Goal: Task Accomplishment & Management: Manage account settings

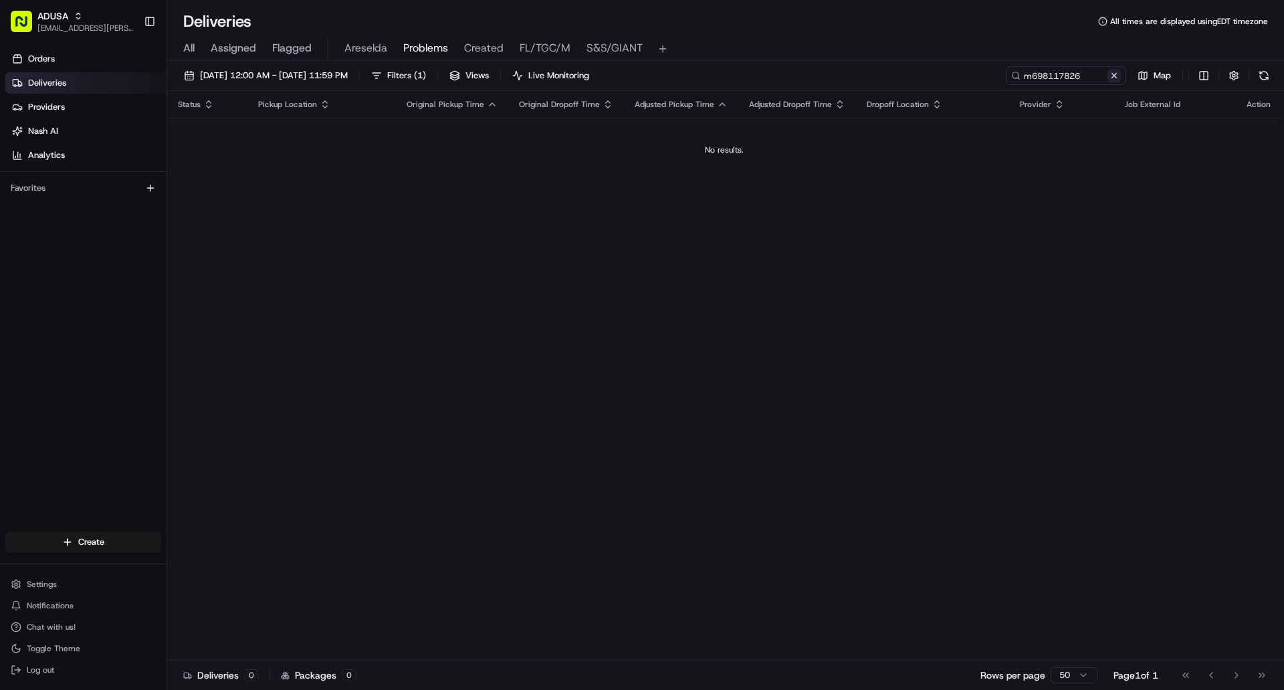
click at [1116, 79] on button at bounding box center [1114, 75] width 13 height 13
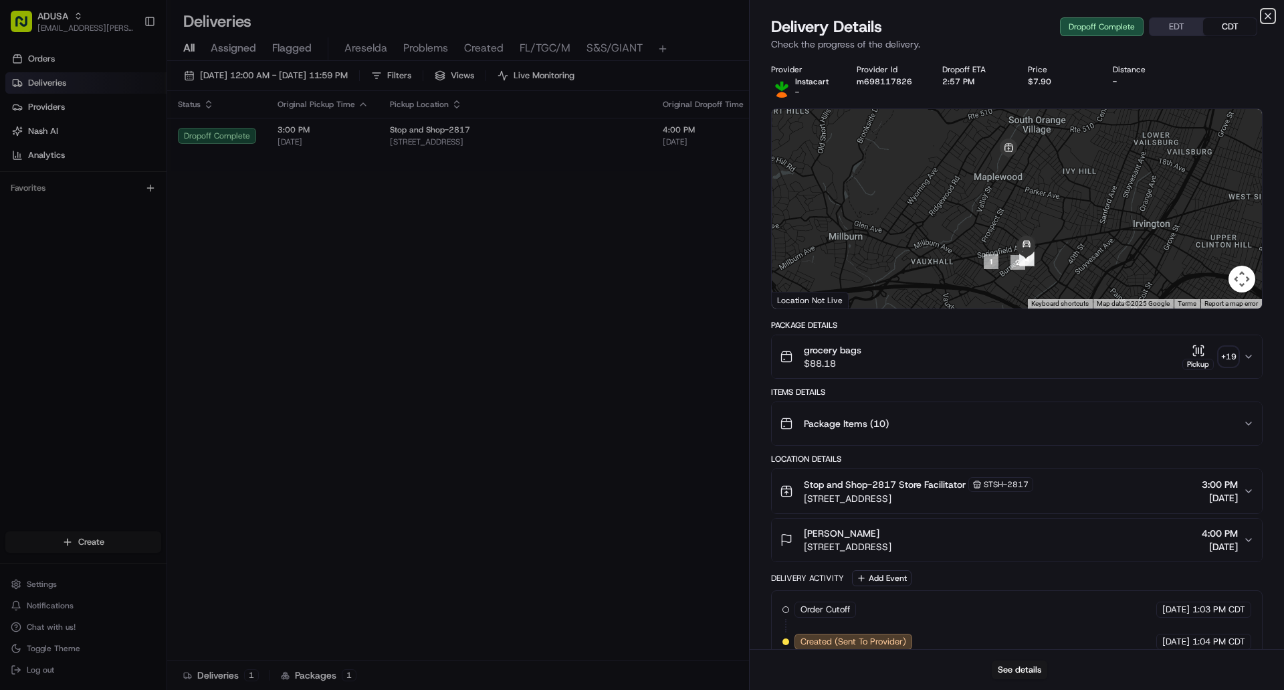
click at [1270, 17] on icon "button" at bounding box center [1268, 16] width 11 height 11
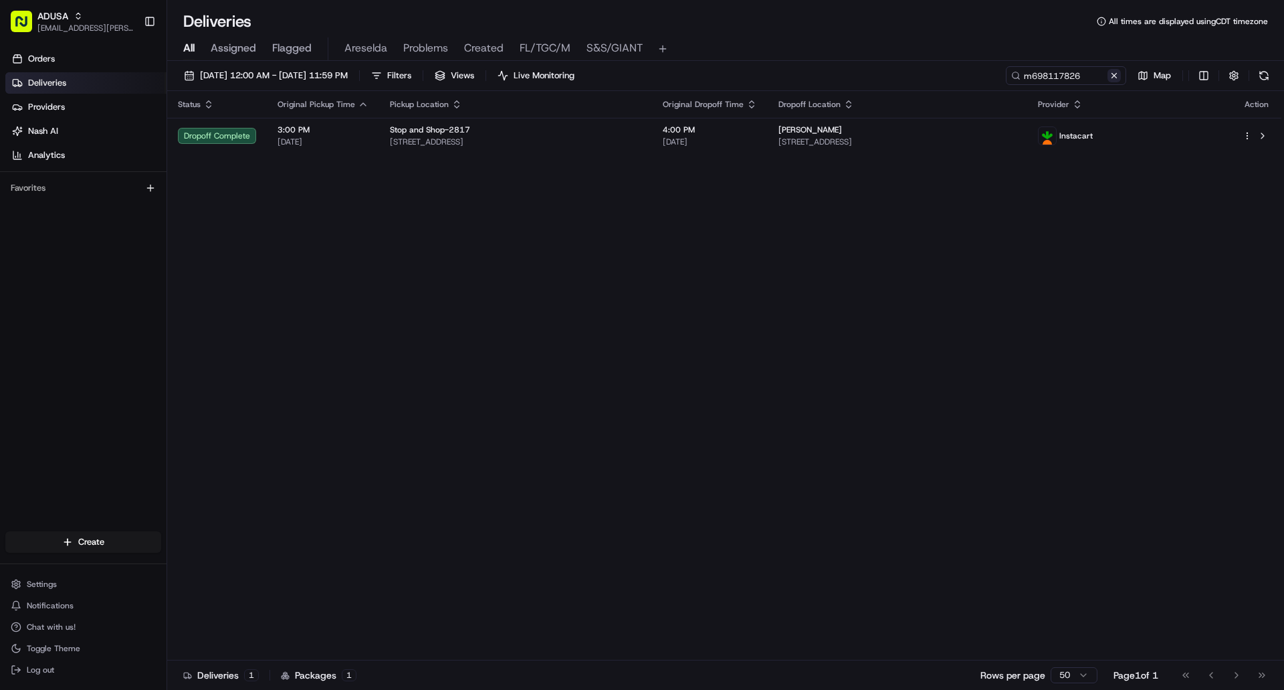
click at [1118, 77] on button at bounding box center [1114, 75] width 13 height 13
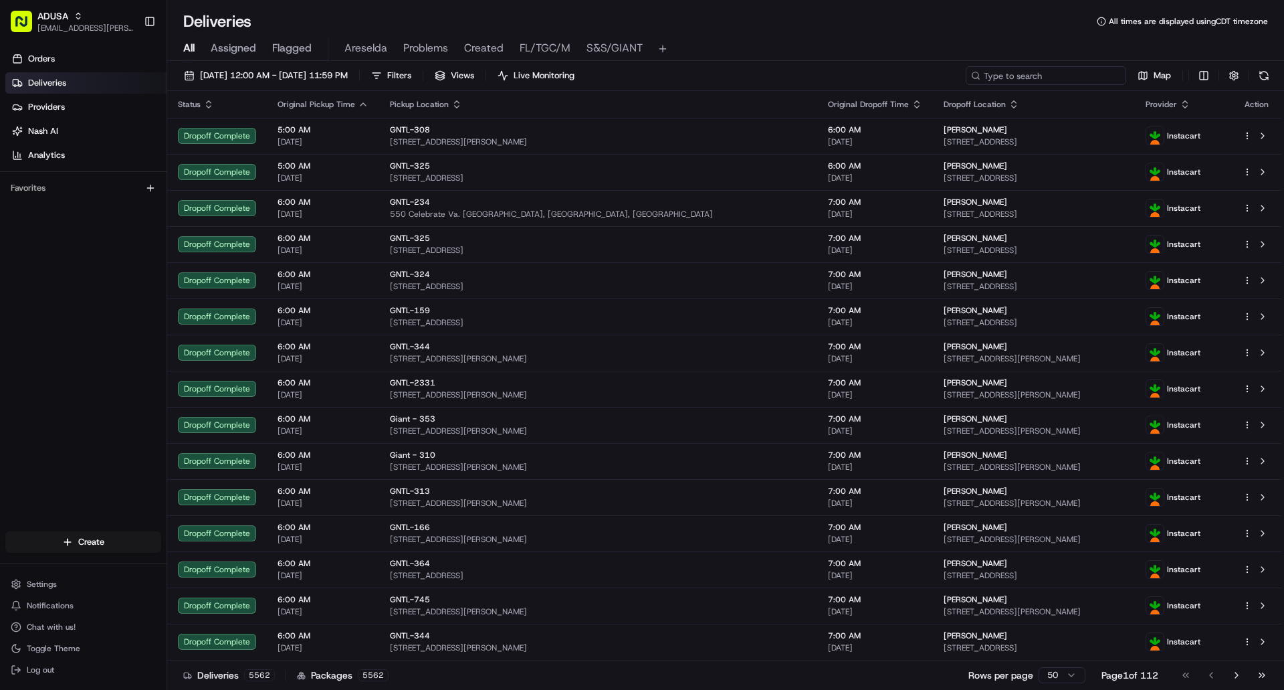
paste input "m708182477"
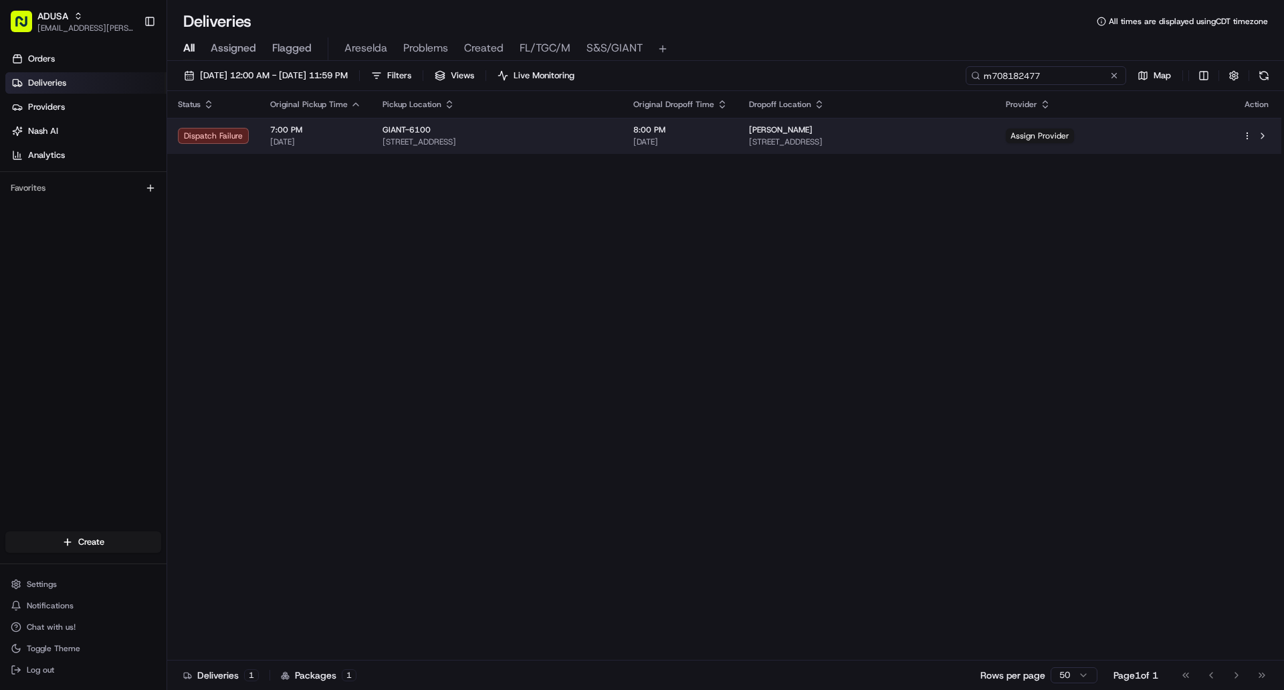
type input "m708182477"
click at [984, 134] on div "[PERSON_NAME]" at bounding box center [866, 129] width 235 height 11
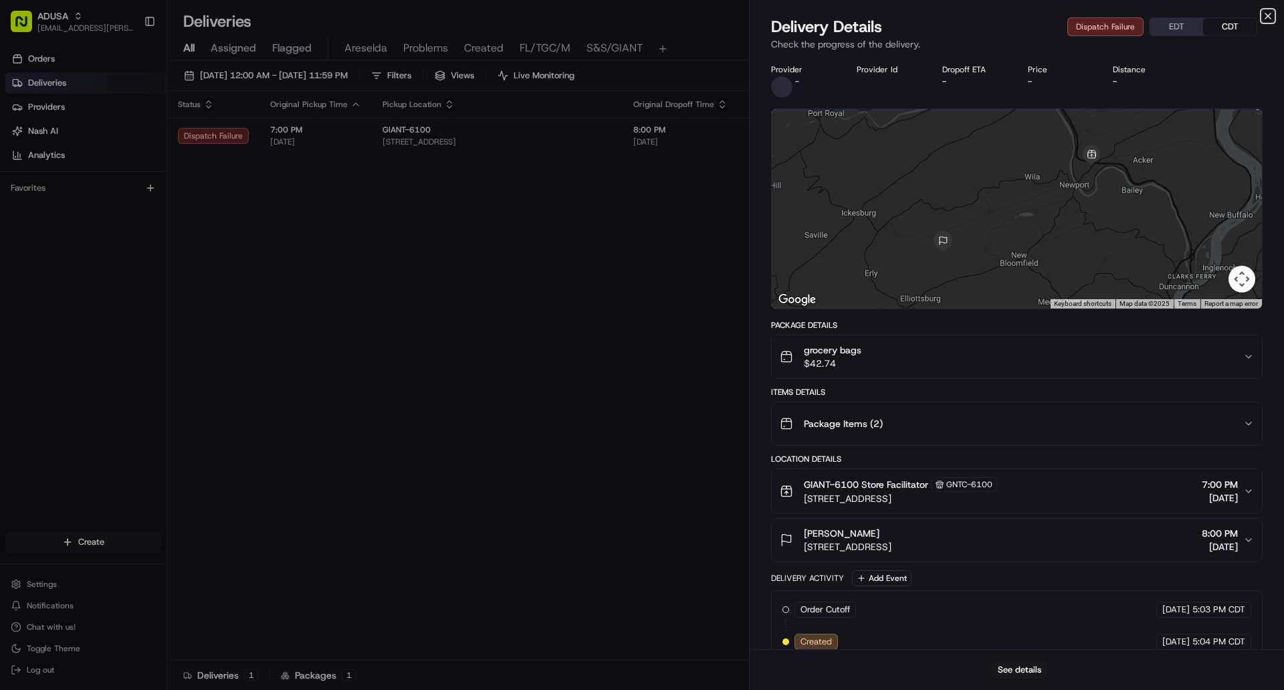
click at [1267, 19] on icon "button" at bounding box center [1268, 16] width 11 height 11
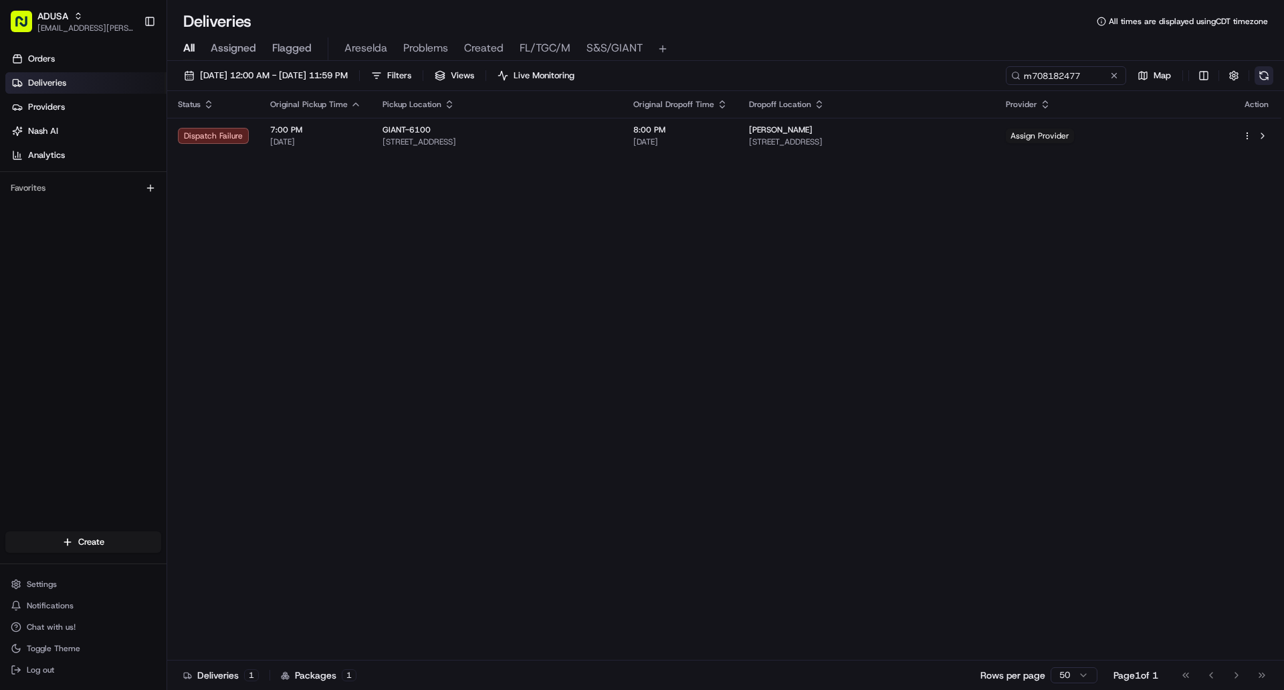
click at [1264, 80] on button at bounding box center [1264, 75] width 19 height 19
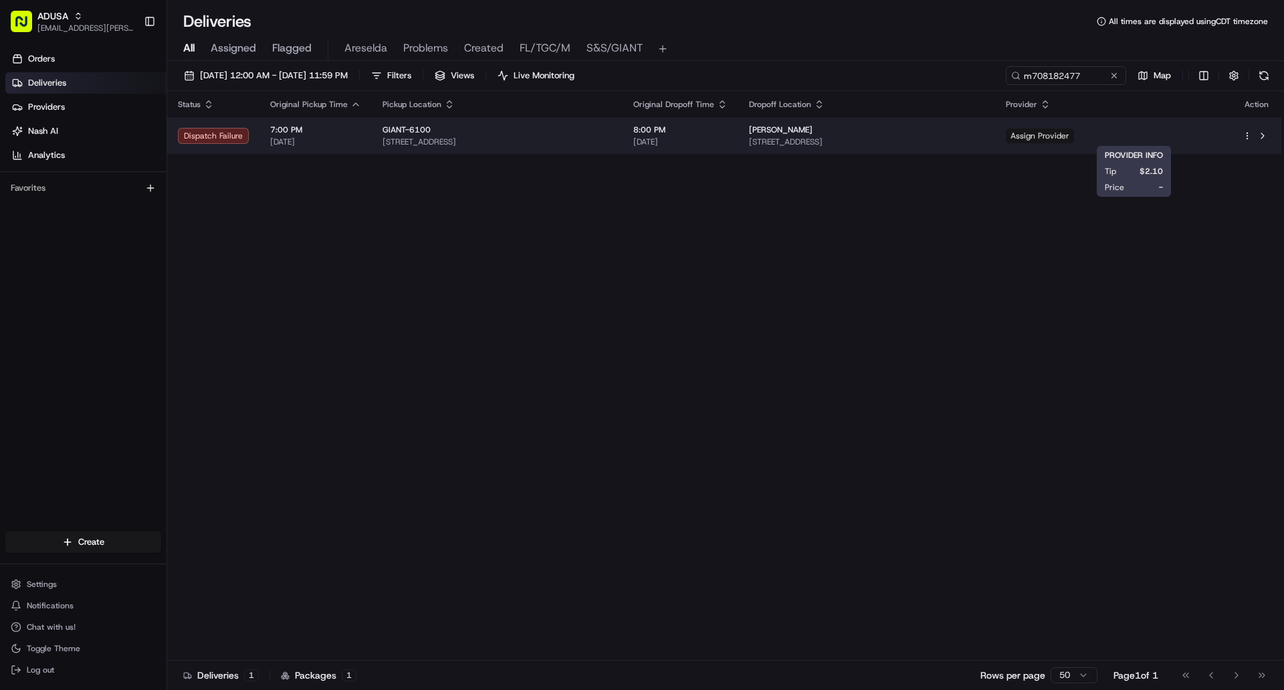
click at [1074, 138] on span "Assign Provider" at bounding box center [1040, 135] width 68 height 15
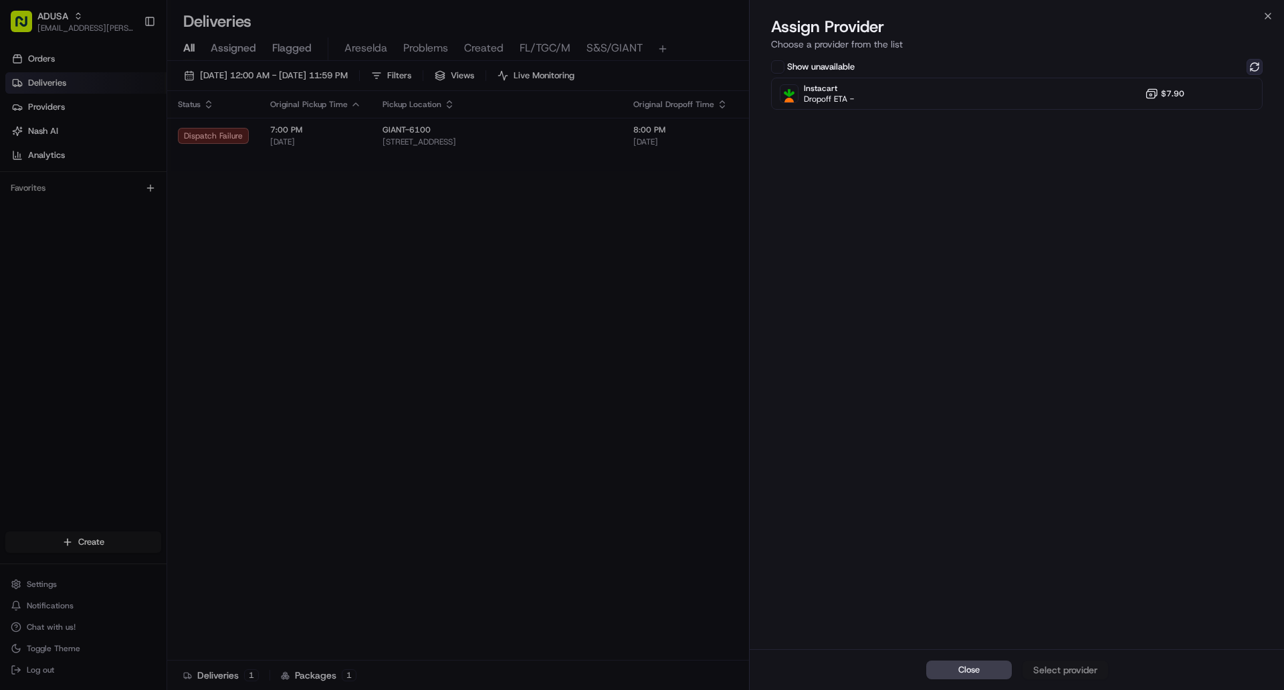
click at [1248, 66] on button at bounding box center [1255, 67] width 16 height 16
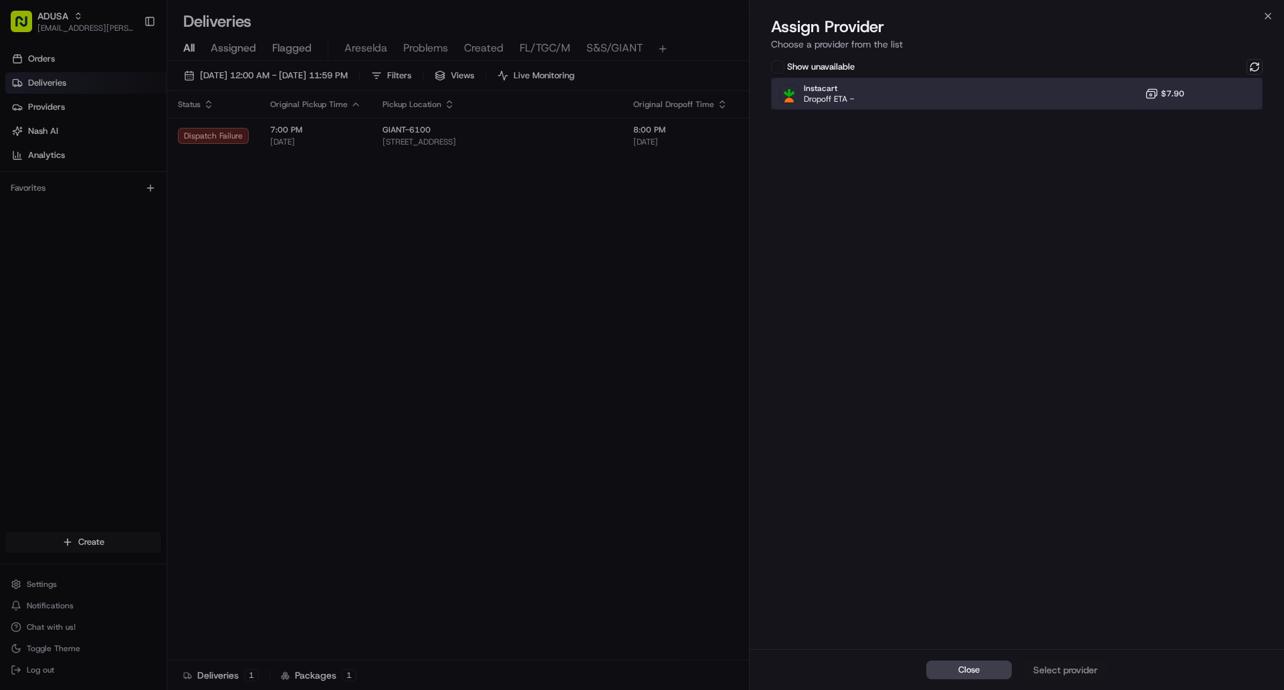
click at [1086, 95] on div "Instacart Dropoff ETA - $7.90" at bounding box center [1017, 94] width 492 height 32
click at [1072, 671] on div "Assign Provider" at bounding box center [1066, 669] width 66 height 13
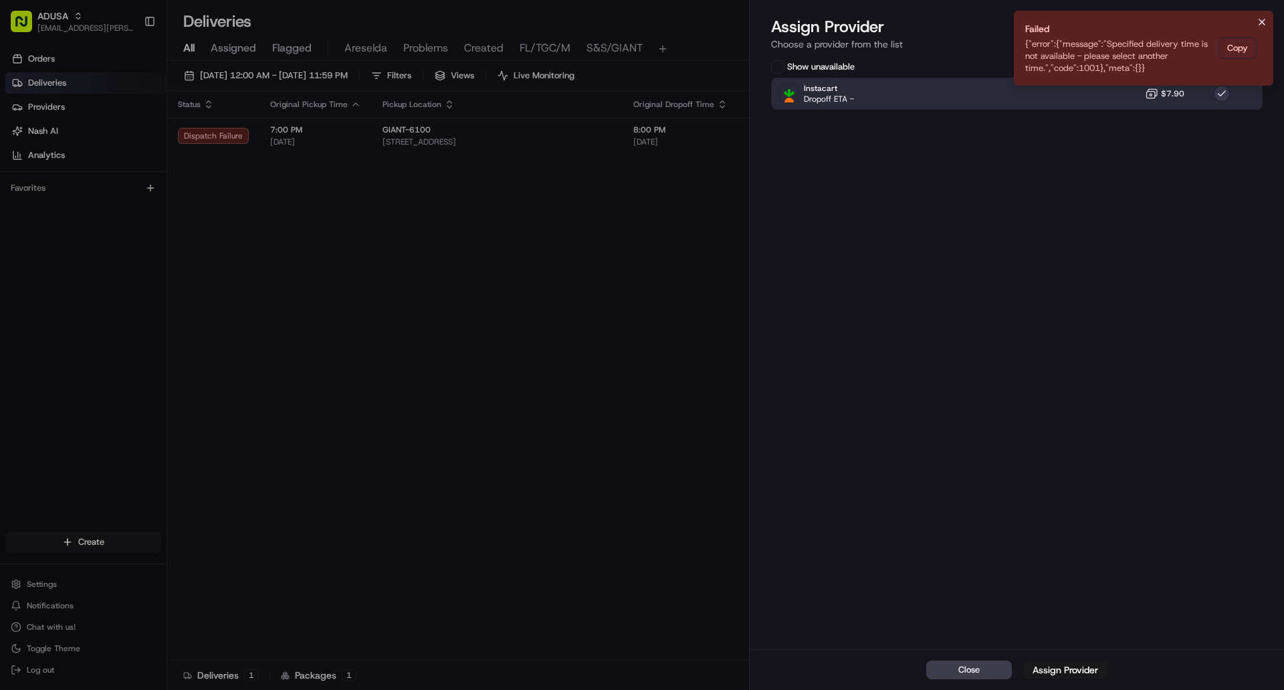
click at [1259, 19] on icon "Notifications (F8)" at bounding box center [1262, 22] width 11 height 11
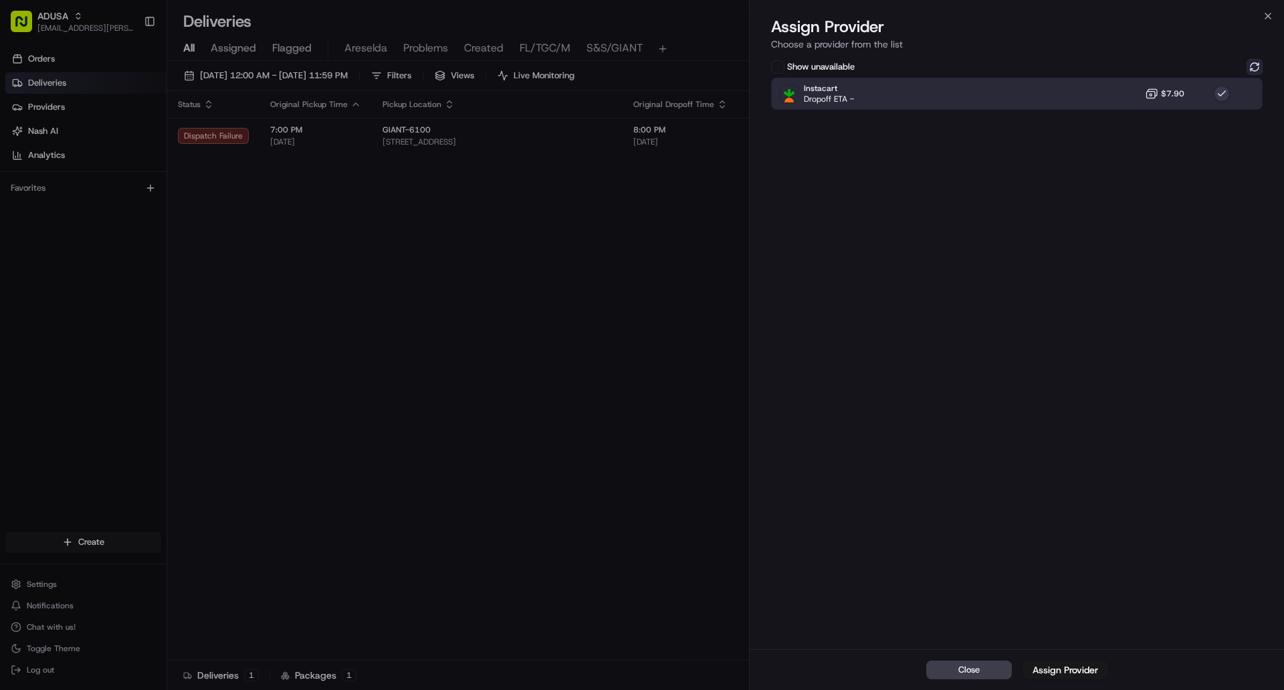
click at [1254, 66] on button at bounding box center [1255, 67] width 16 height 16
click at [1059, 672] on div "Close Select provider" at bounding box center [1017, 669] width 534 height 41
drag, startPoint x: 1265, startPoint y: 11, endPoint x: 1267, endPoint y: 25, distance: 13.4
click at [1267, 11] on icon "button" at bounding box center [1268, 16] width 11 height 11
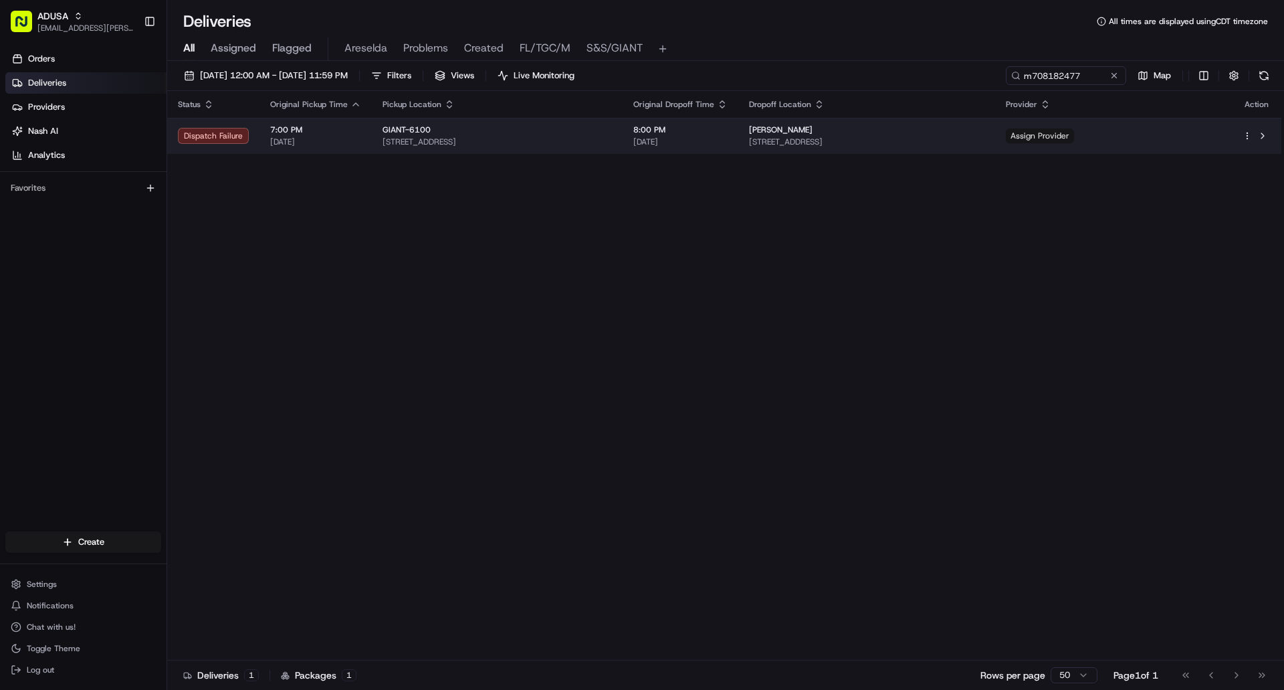
click at [1074, 136] on span "Assign Provider" at bounding box center [1040, 135] width 68 height 15
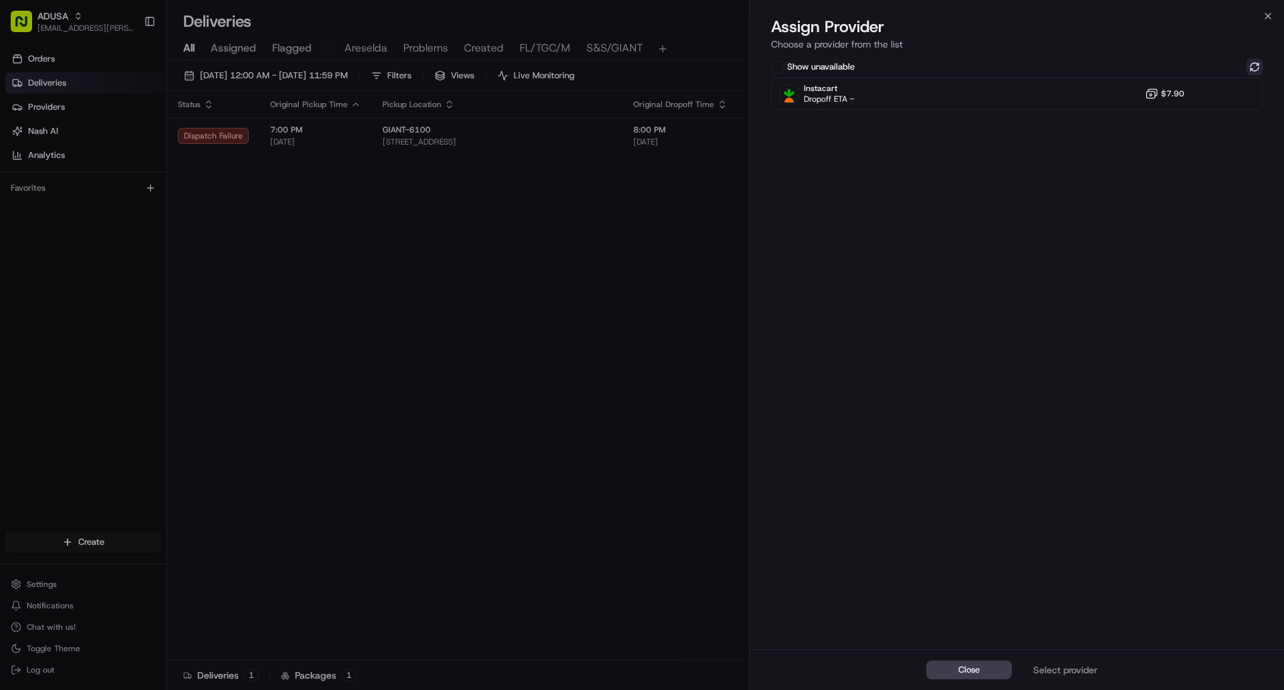
click at [1259, 68] on button at bounding box center [1255, 67] width 16 height 16
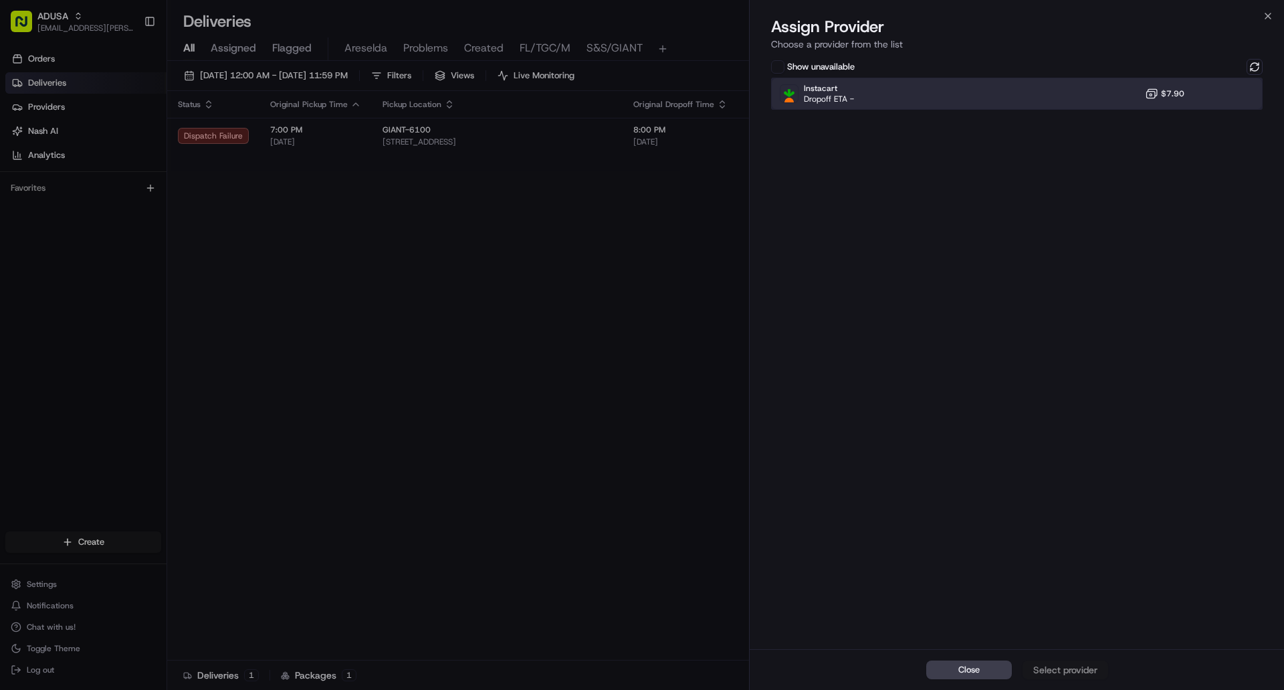
click at [928, 101] on div "Instacart Dropoff ETA - $7.90" at bounding box center [1017, 94] width 492 height 32
click at [1059, 669] on div "Assign Provider" at bounding box center [1066, 669] width 66 height 13
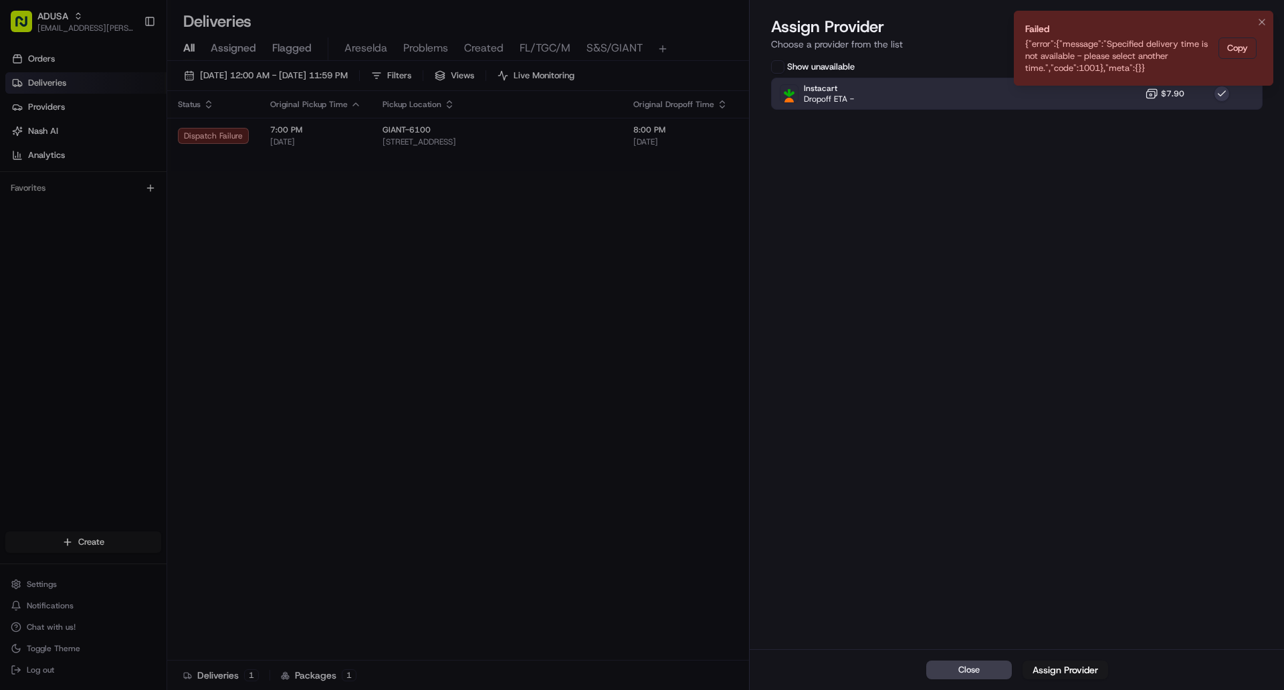
click at [1262, 20] on icon "Notifications (F8)" at bounding box center [1262, 22] width 11 height 11
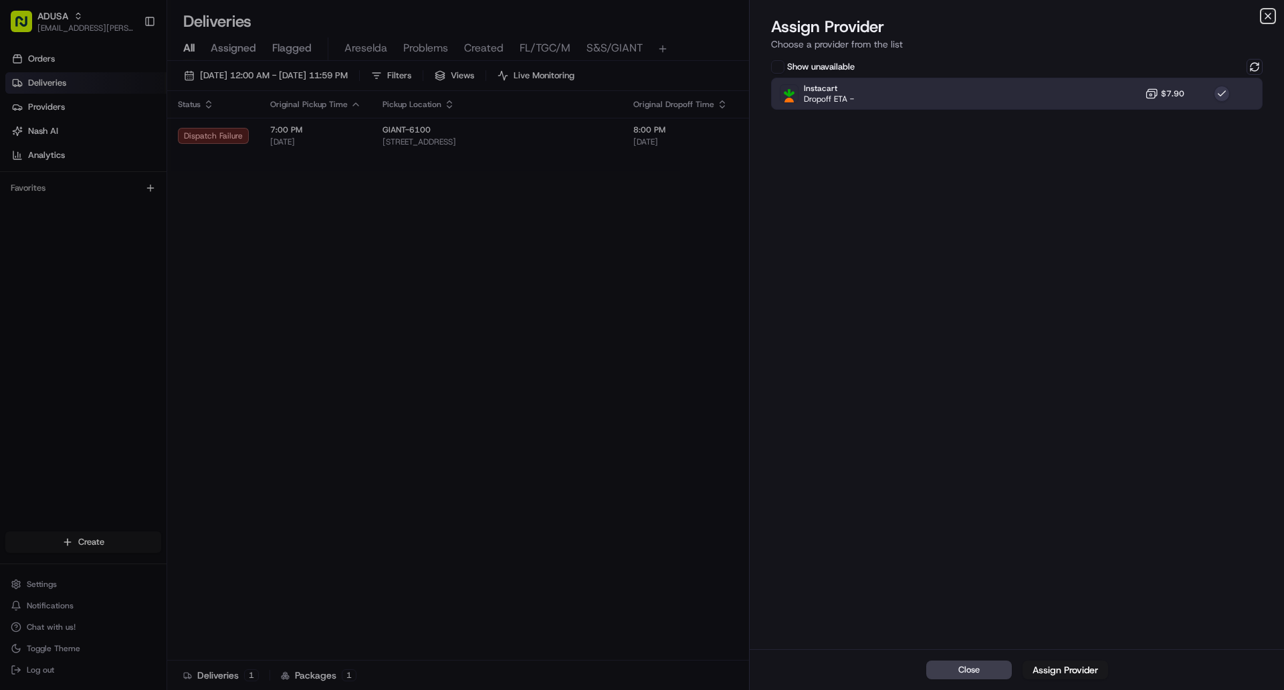
click at [1272, 17] on icon "button" at bounding box center [1268, 16] width 11 height 11
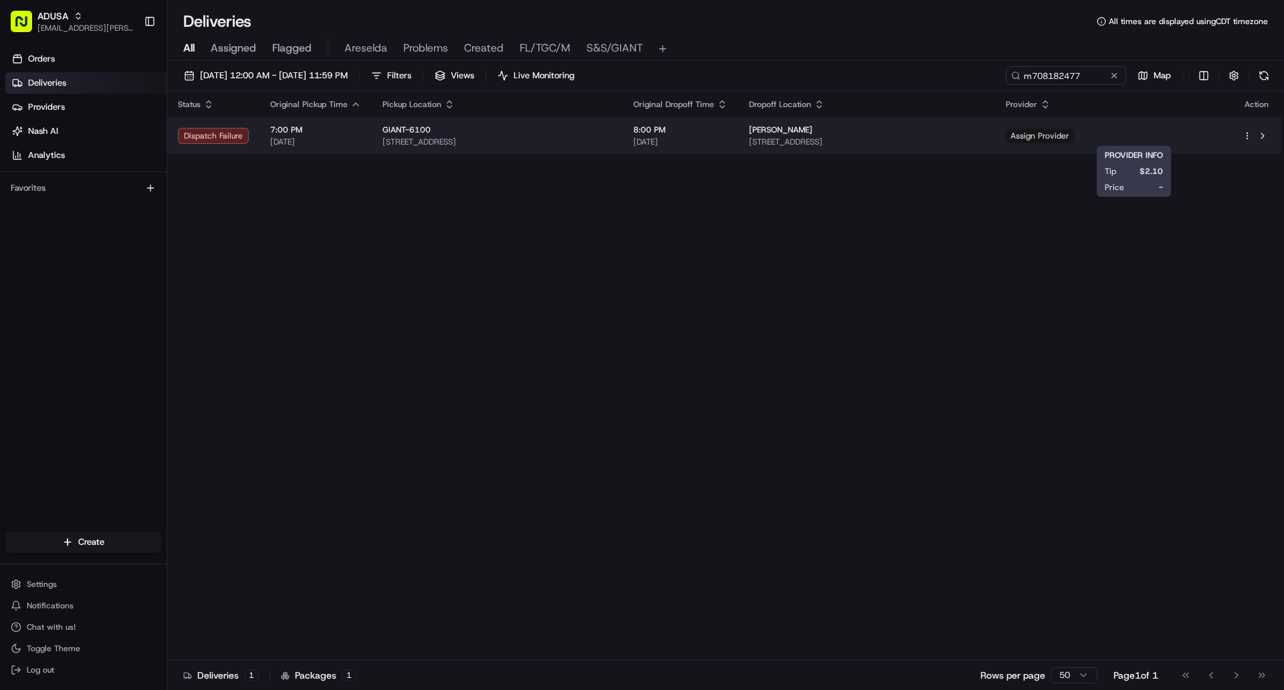
click at [1074, 132] on span "Assign Provider" at bounding box center [1040, 135] width 68 height 15
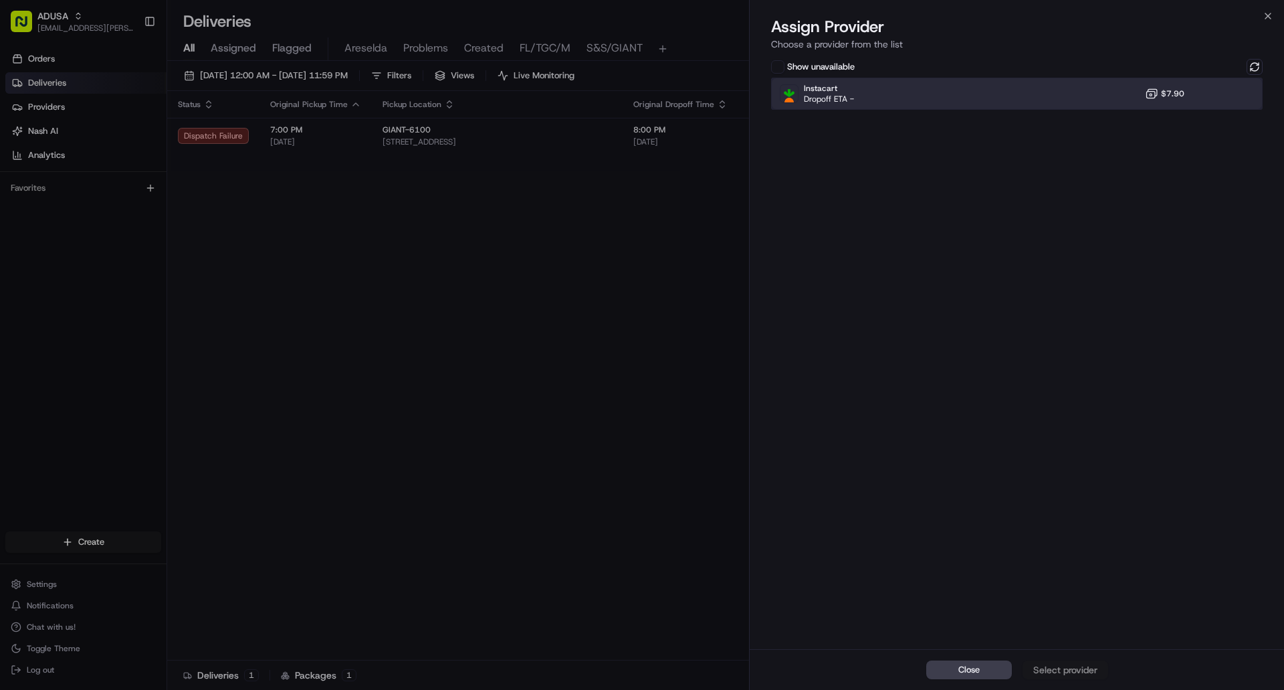
click at [1225, 98] on div at bounding box center [1222, 94] width 16 height 16
click at [1063, 671] on div "Assign Provider" at bounding box center [1066, 669] width 66 height 13
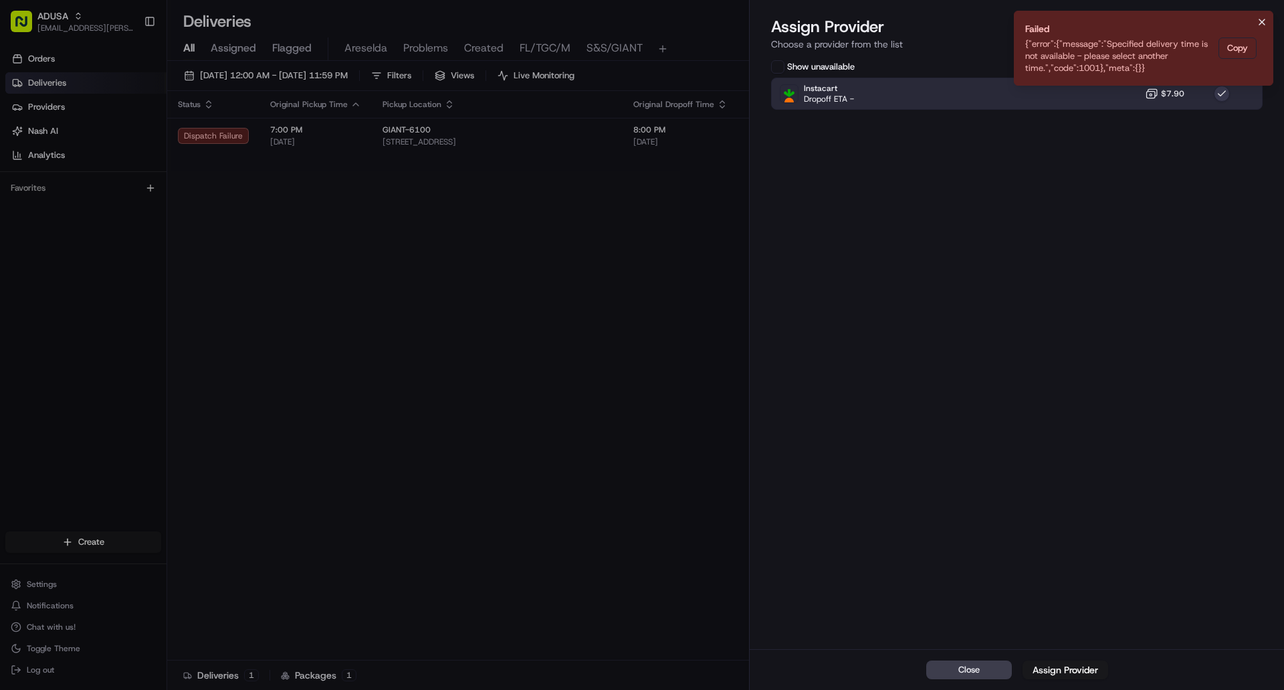
click at [1266, 22] on icon "Notifications (F8)" at bounding box center [1262, 22] width 11 height 11
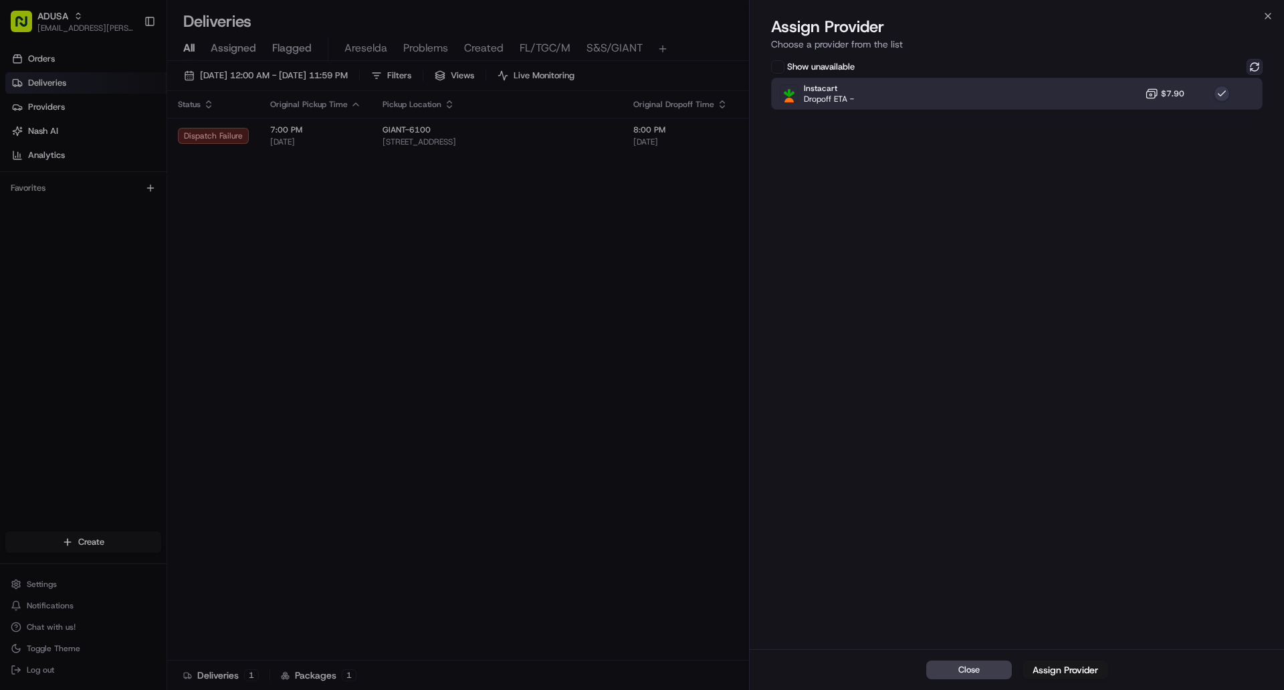
click at [1251, 66] on button at bounding box center [1255, 67] width 16 height 16
click at [1067, 92] on div "Instacart Dropoff ETA - $7.90" at bounding box center [1017, 94] width 492 height 32
click at [1069, 670] on div "Assign Provider" at bounding box center [1066, 669] width 66 height 13
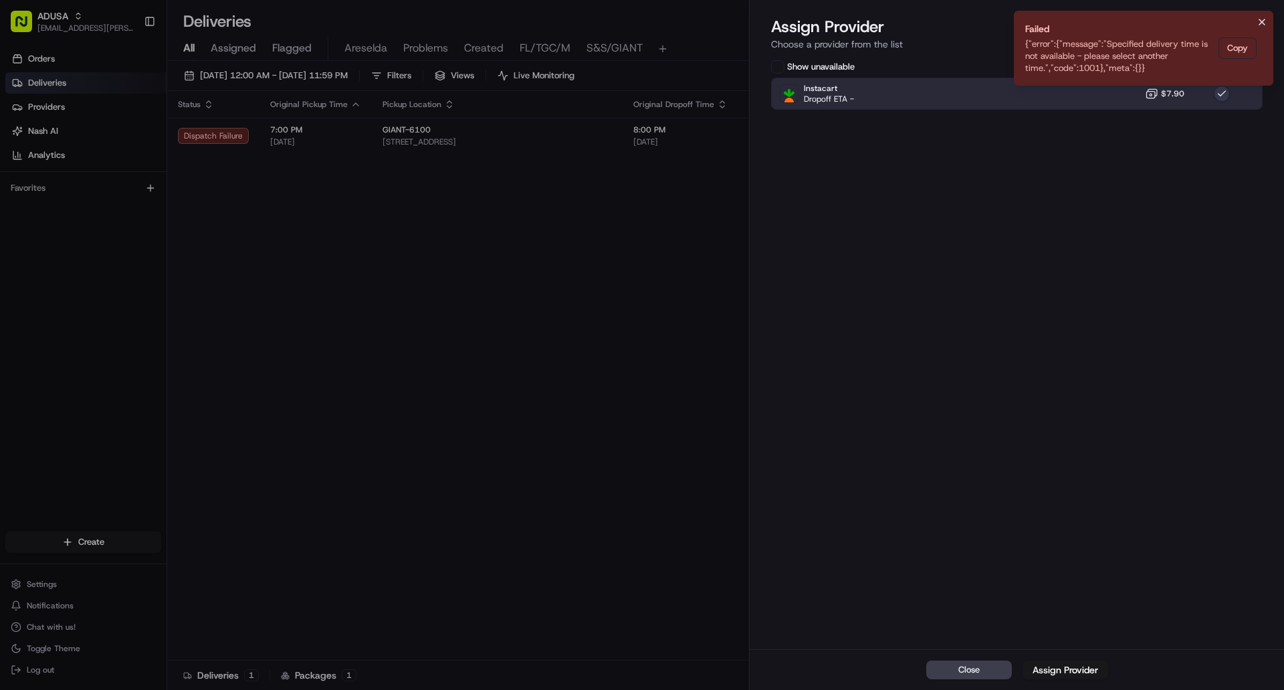
click at [1261, 18] on icon "Notifications (F8)" at bounding box center [1262, 22] width 11 height 11
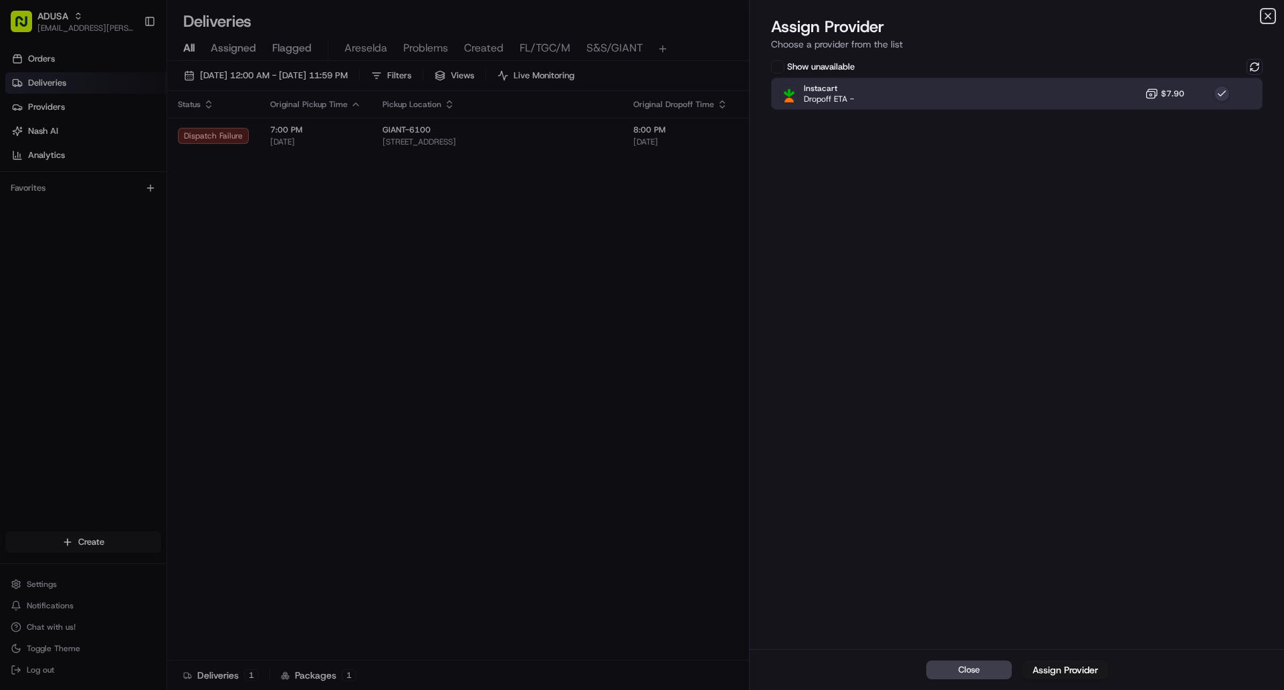
click at [1271, 14] on icon "button" at bounding box center [1268, 16] width 11 height 11
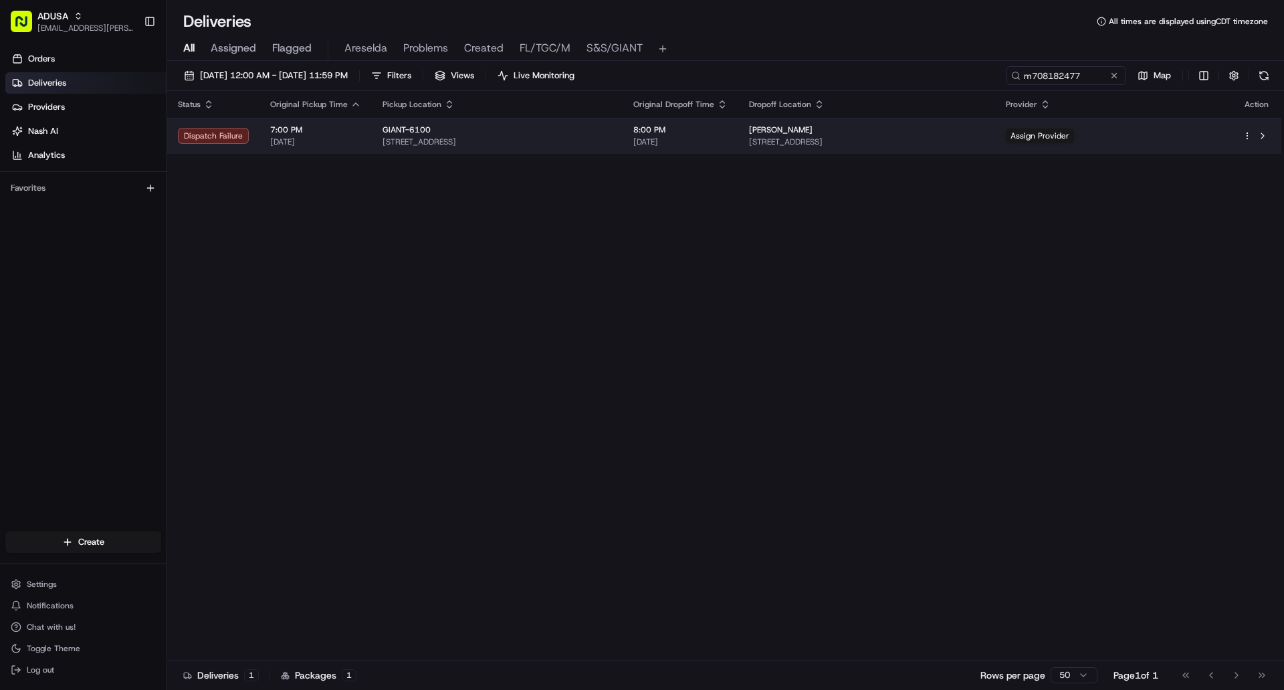
click at [849, 132] on div "[PERSON_NAME]" at bounding box center [866, 129] width 235 height 11
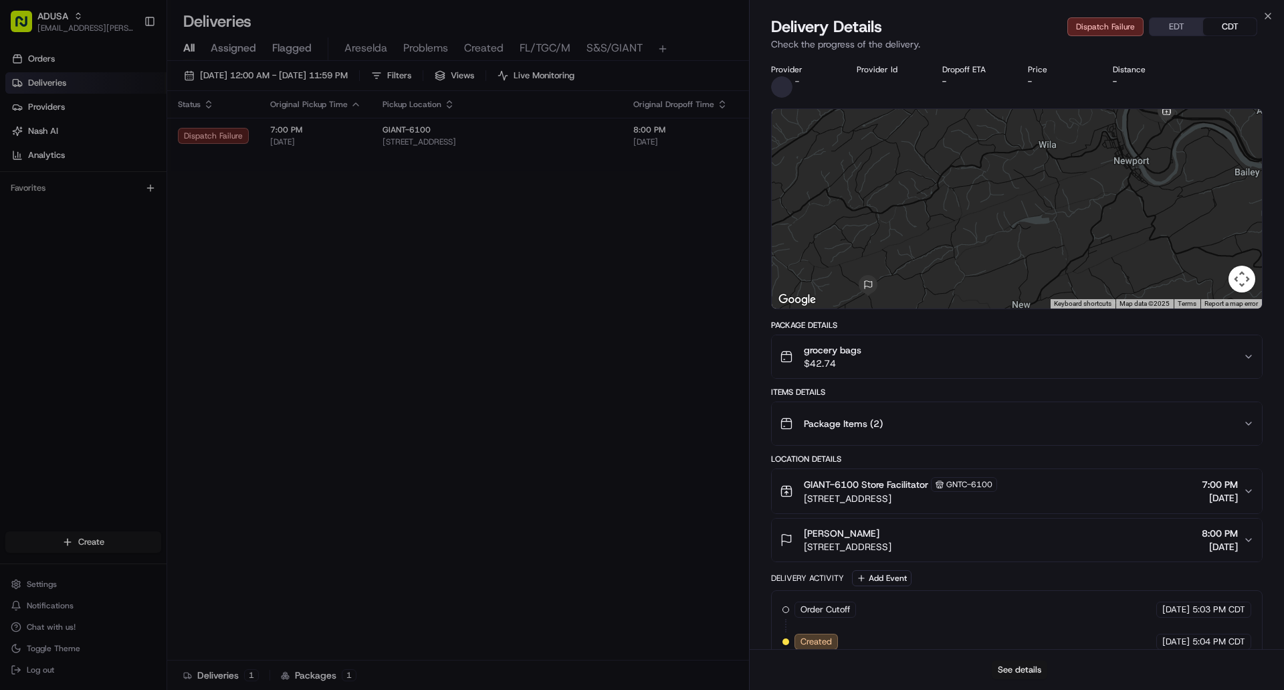
click at [1029, 665] on button "See details" at bounding box center [1020, 669] width 56 height 19
click at [1269, 14] on icon "button" at bounding box center [1268, 16] width 11 height 11
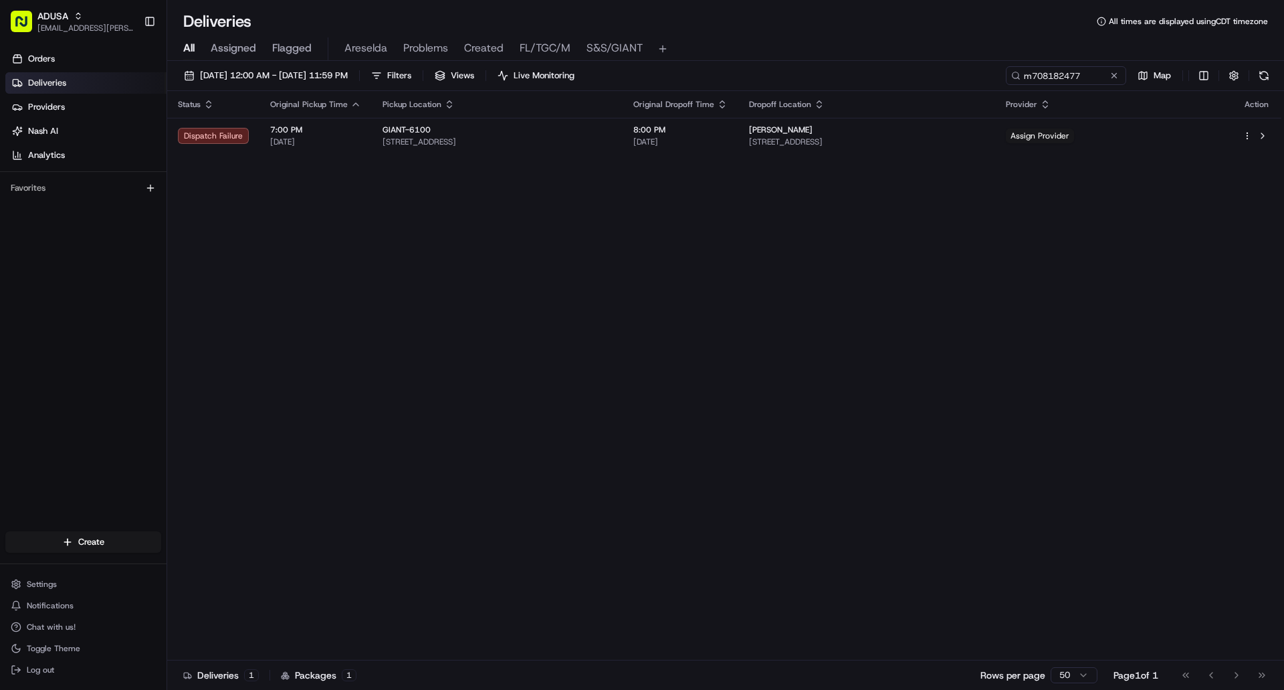
click at [1260, 73] on button at bounding box center [1264, 75] width 19 height 19
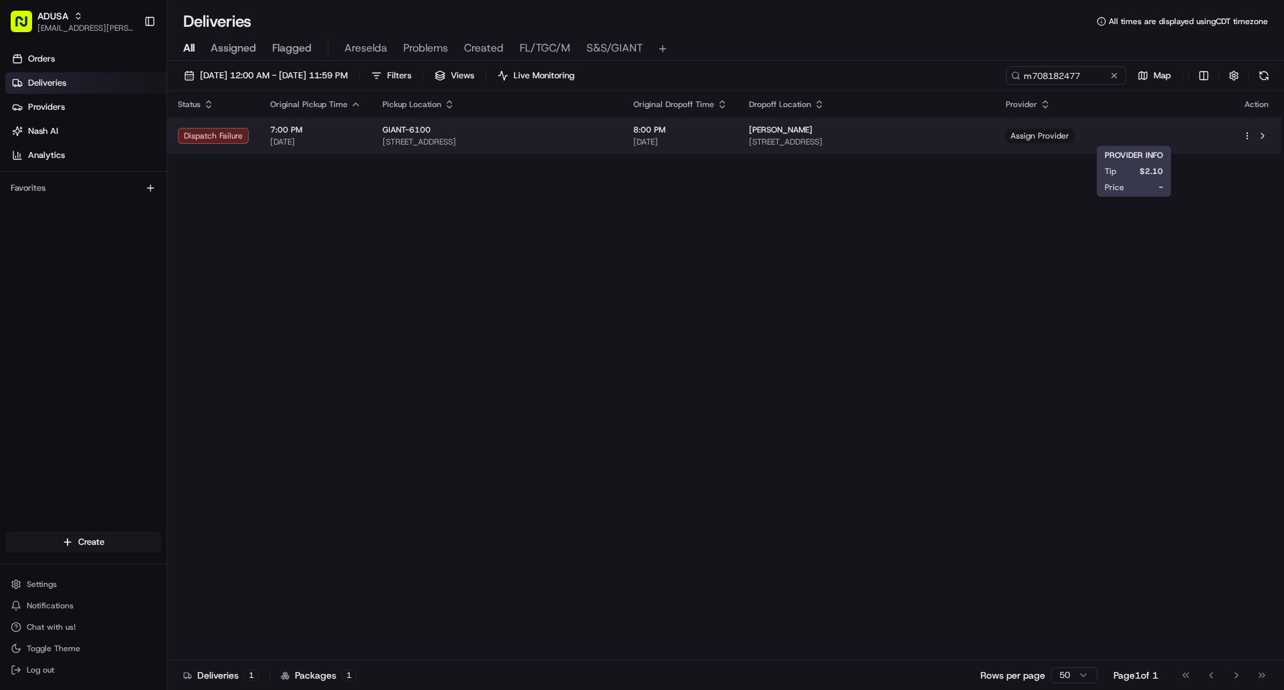
click at [1074, 132] on span "Assign Provider" at bounding box center [1040, 135] width 68 height 15
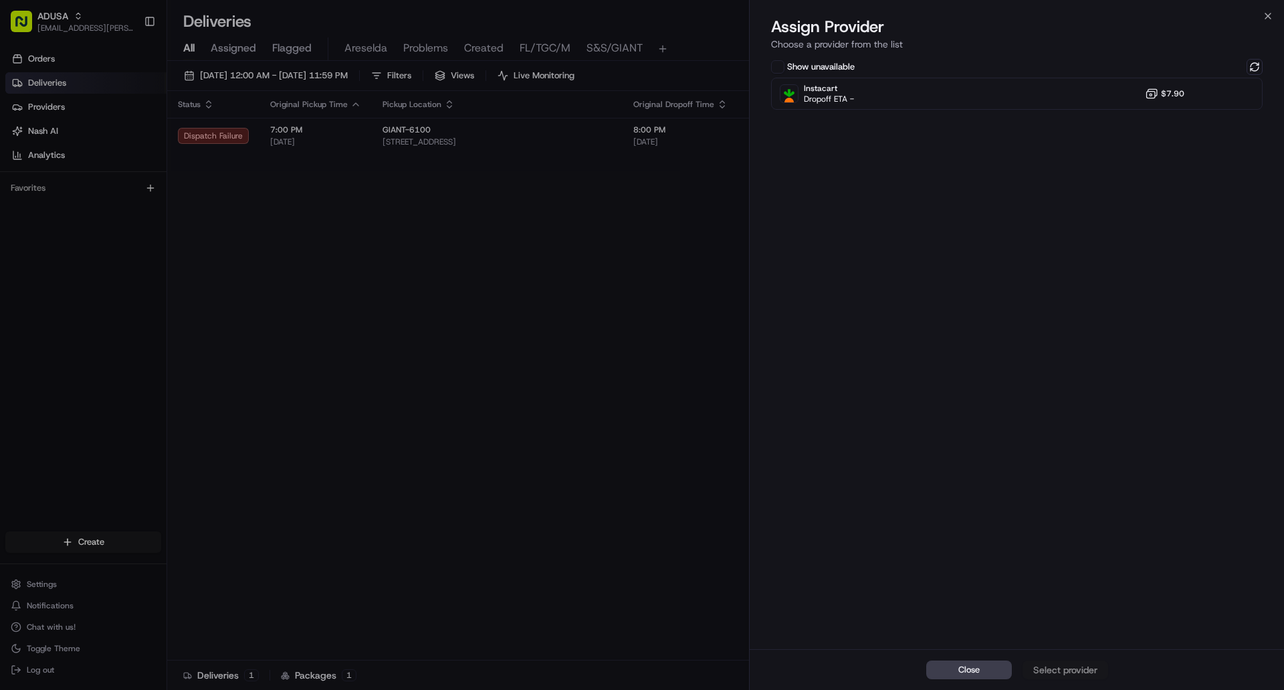
click at [1263, 66] on div "Show unavailable Instacart Dropoff ETA - $7.90" at bounding box center [1017, 352] width 534 height 593
click at [1254, 66] on button at bounding box center [1255, 67] width 16 height 16
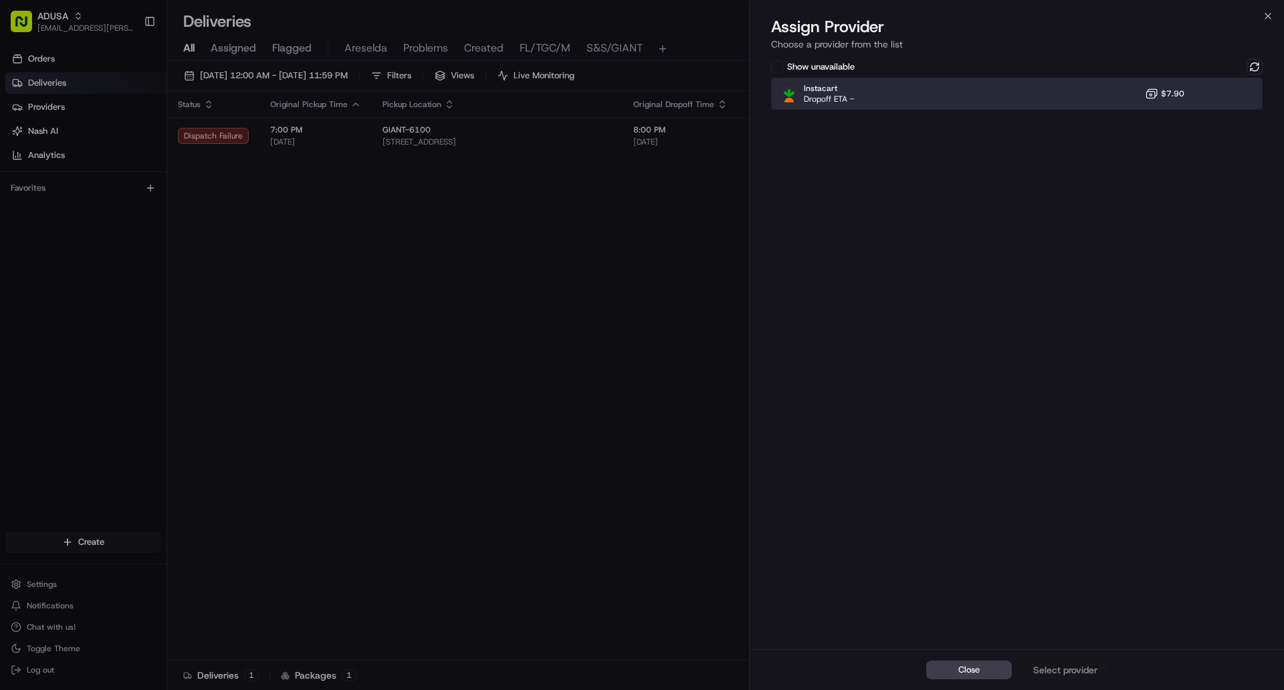
click at [1047, 107] on div "Instacart Dropoff ETA - $7.90" at bounding box center [1017, 94] width 492 height 32
click at [1076, 671] on div "Assign Provider" at bounding box center [1066, 669] width 66 height 13
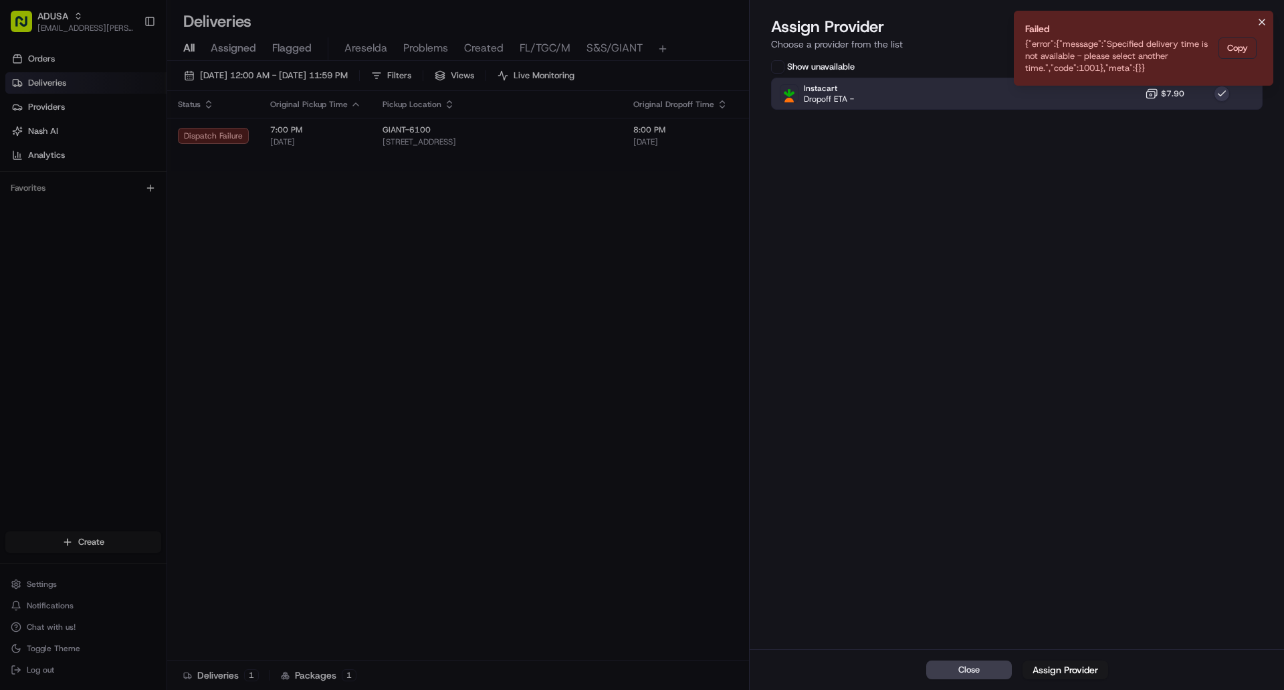
click at [1259, 21] on icon "Notifications (F8)" at bounding box center [1262, 22] width 11 height 11
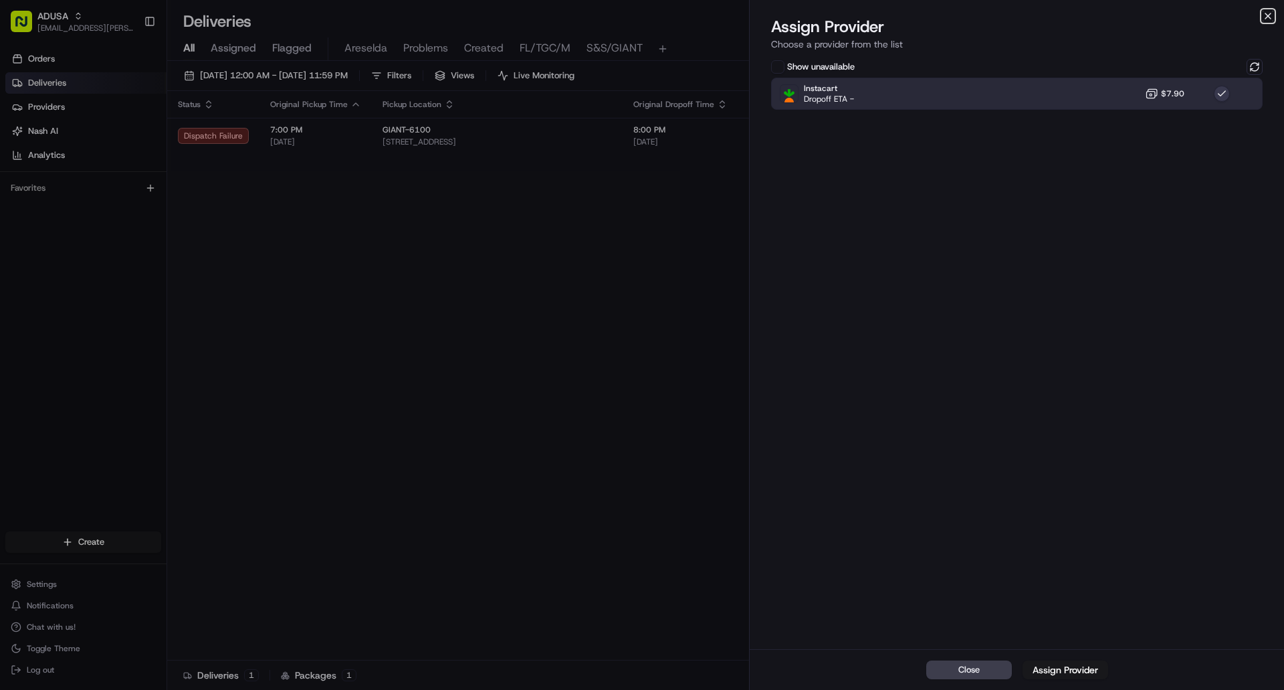
click at [1265, 17] on icon "button" at bounding box center [1268, 16] width 11 height 11
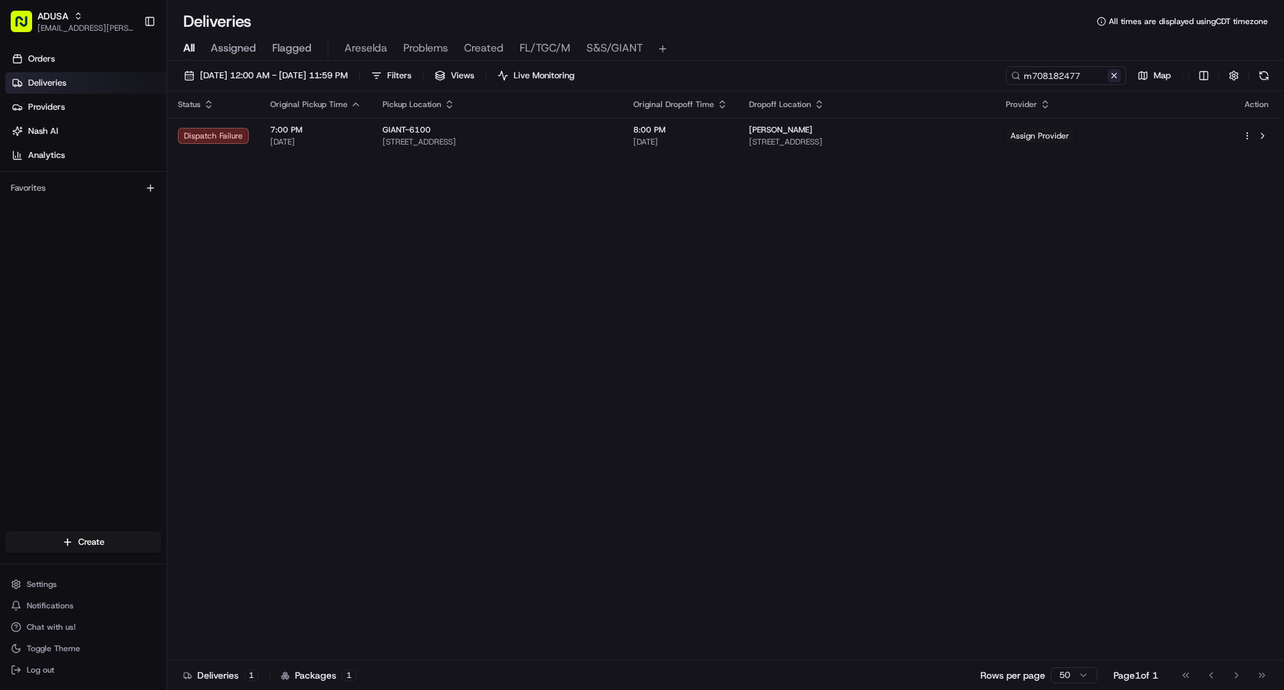
click at [1114, 72] on button at bounding box center [1114, 75] width 13 height 13
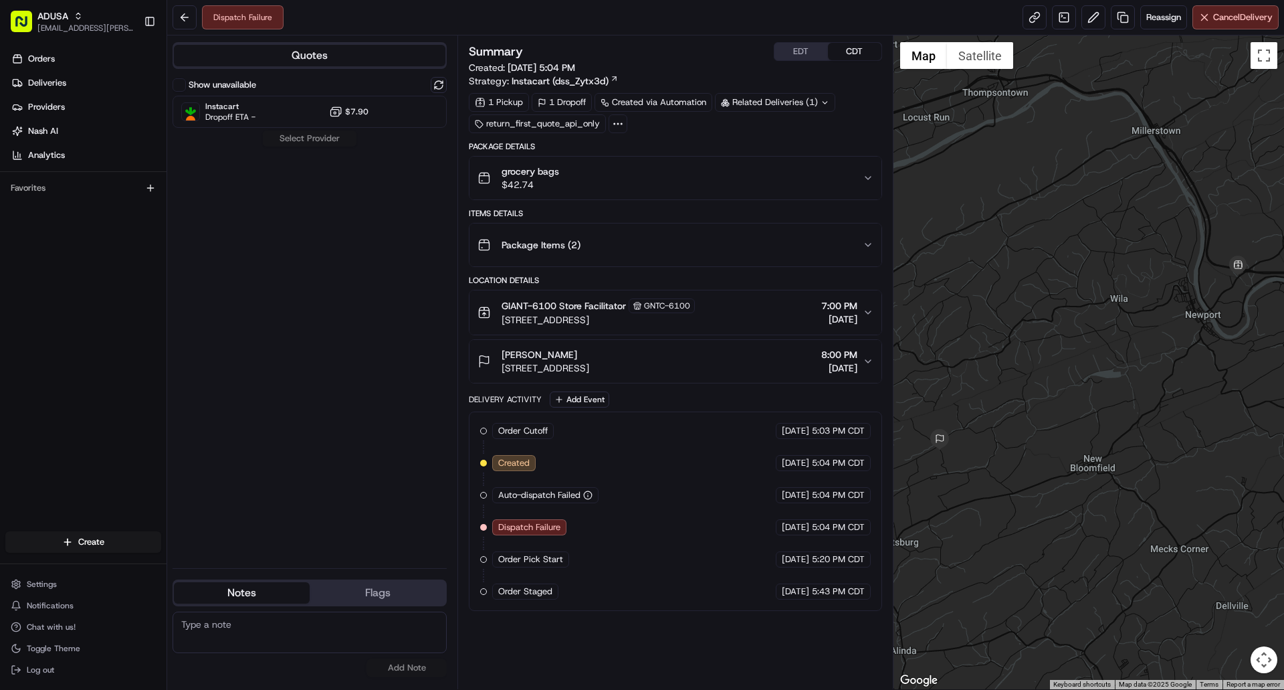
click at [752, 310] on div "GIANT-6100 Store Facilitator GNTC-[STREET_ADDRESS] 7:00 PM [DATE]" at bounding box center [670, 312] width 385 height 28
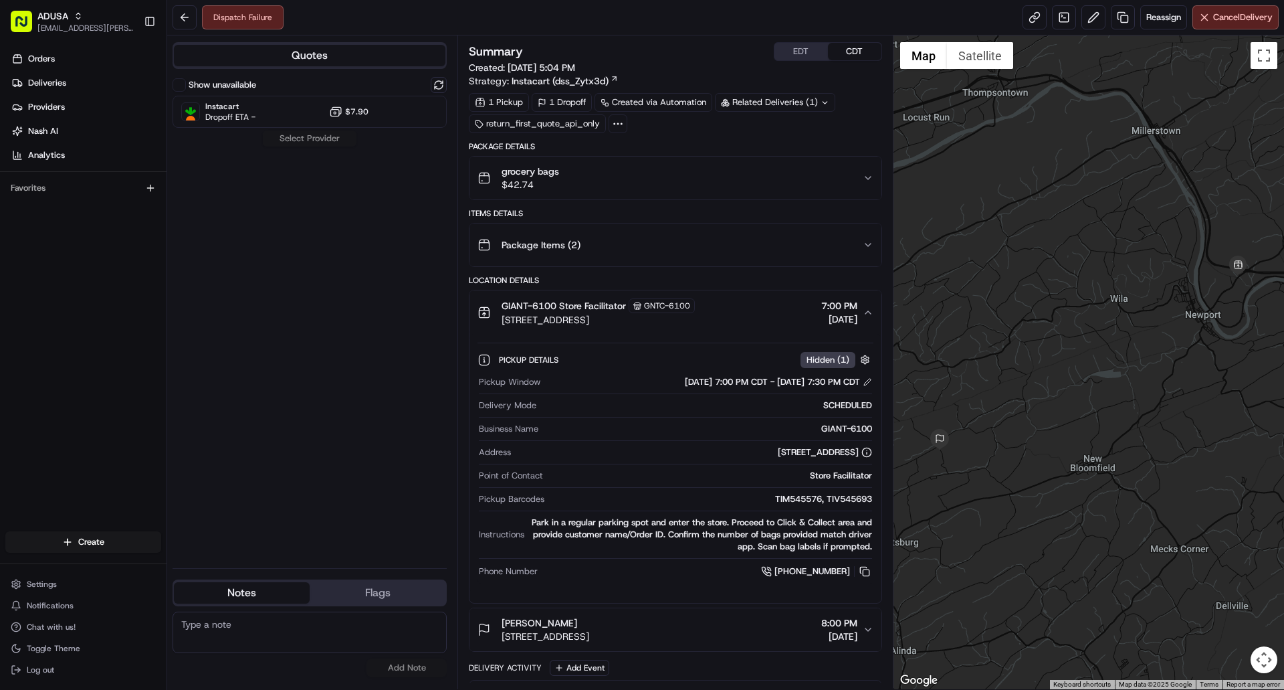
click at [793, 58] on button "EDT" at bounding box center [802, 51] width 54 height 17
click at [747, 320] on div "GIANT-6100 Store Facilitator GNTC-[STREET_ADDRESS] 8:00 PM [DATE]" at bounding box center [670, 312] width 385 height 28
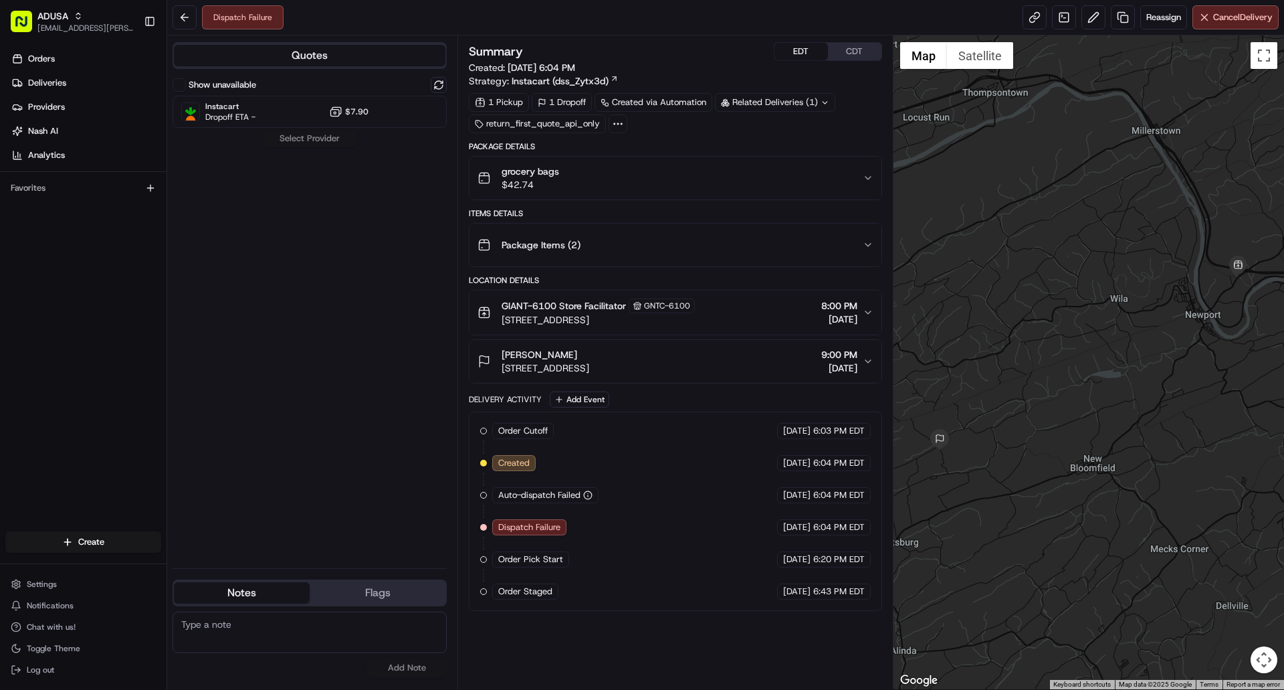
click at [754, 324] on div "GIANT-6100 Store Facilitator GNTC-[STREET_ADDRESS] 8:00 PM [DATE]" at bounding box center [670, 312] width 385 height 28
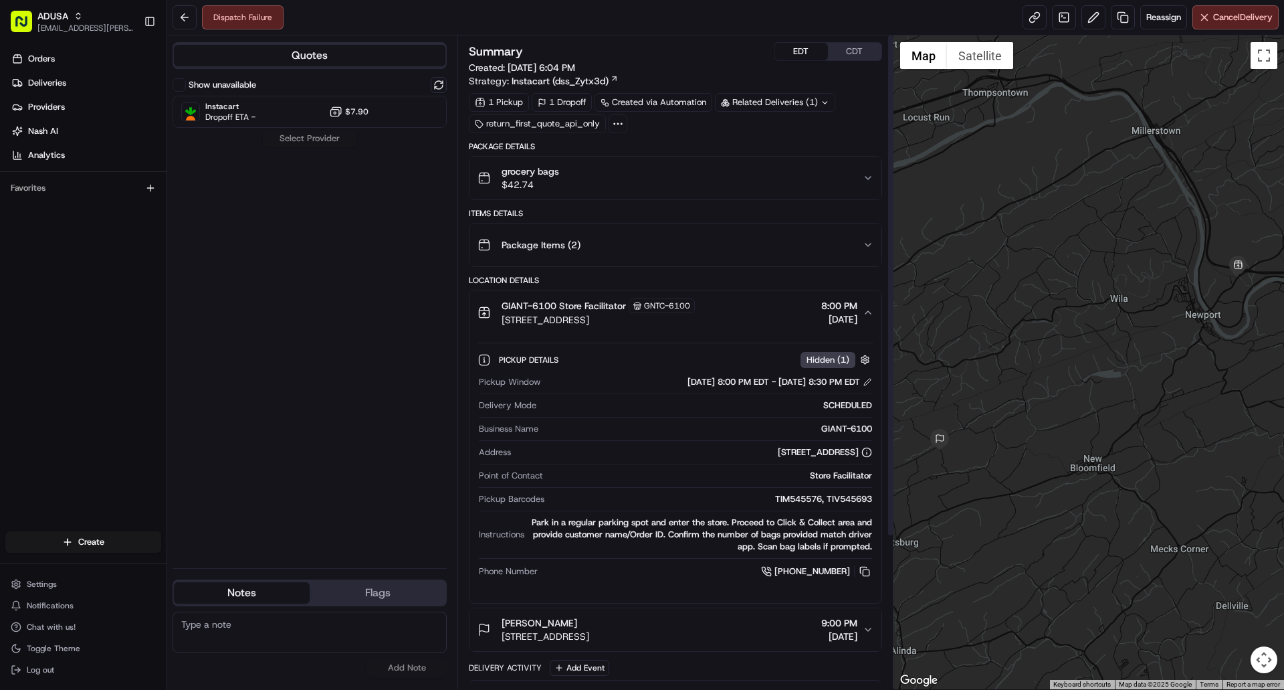
click at [792, 323] on div "GIANT-6100 Store Facilitator GNTC-[STREET_ADDRESS] 8:00 PM [DATE]" at bounding box center [670, 312] width 385 height 28
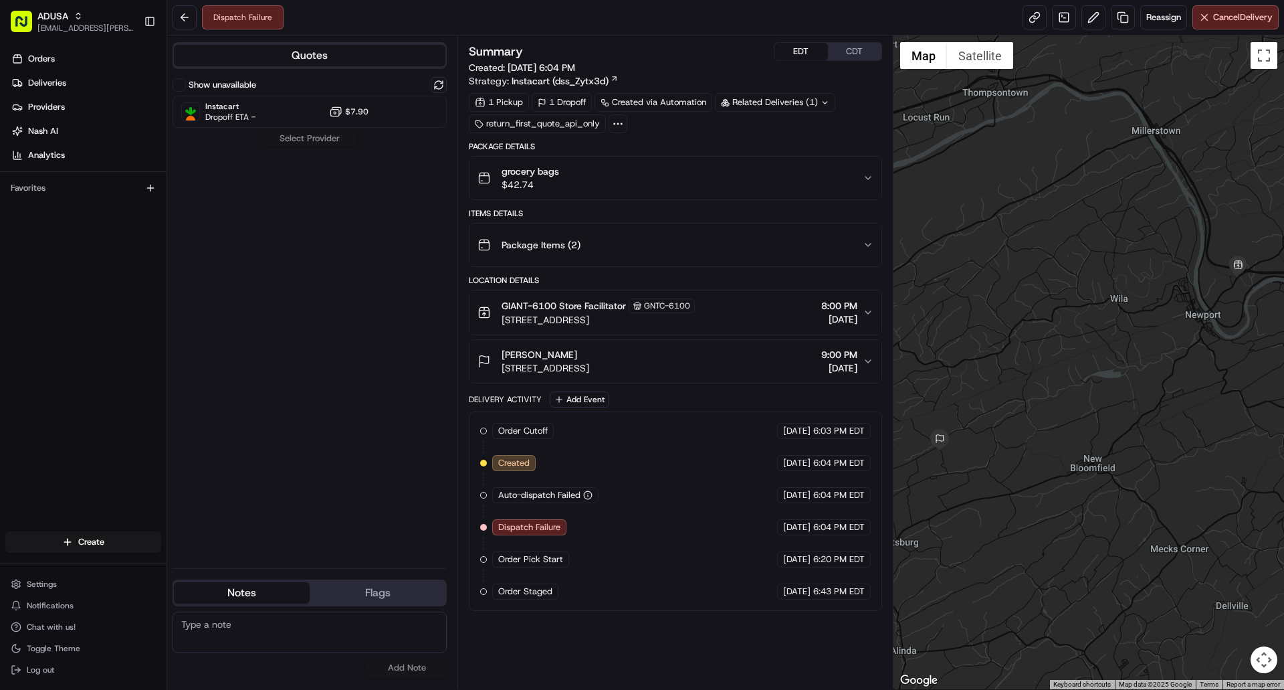
click at [752, 312] on div "GIANT-6100 Store Facilitator GNTC-[STREET_ADDRESS] 8:00 PM [DATE]" at bounding box center [670, 312] width 385 height 28
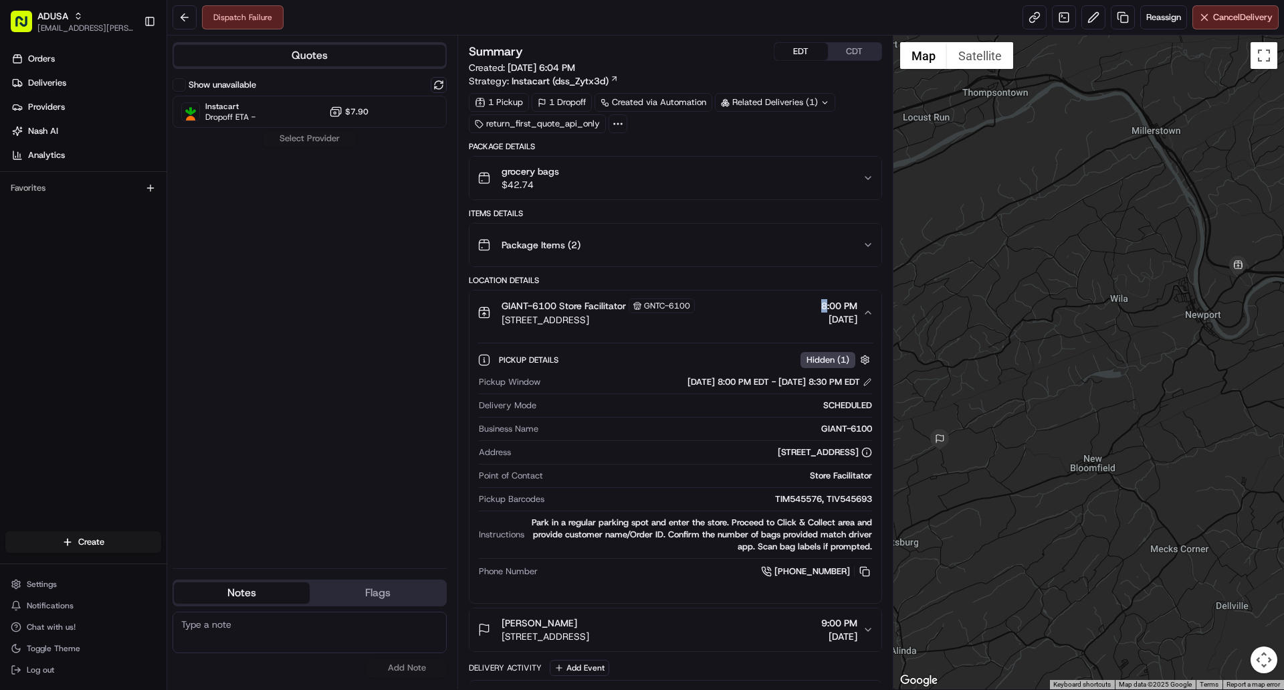
click at [752, 312] on div "GIANT-6100 Store Facilitator GNTC-[STREET_ADDRESS] 8:00 PM [DATE]" at bounding box center [670, 312] width 385 height 28
